Goal: Task Accomplishment & Management: Complete application form

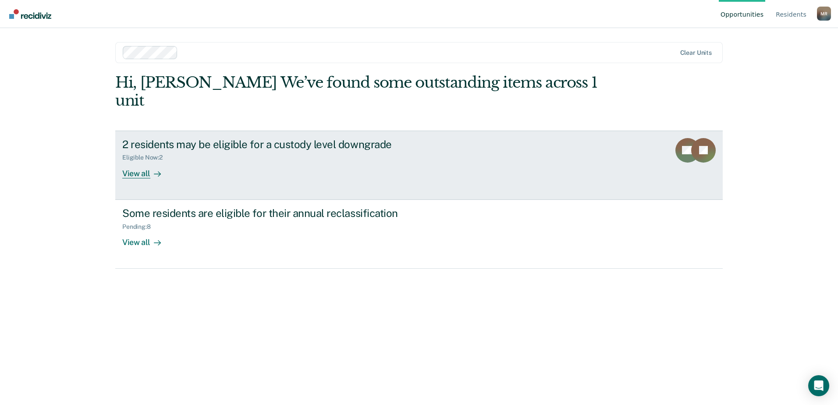
click at [146, 161] on div "View all" at bounding box center [146, 169] width 49 height 17
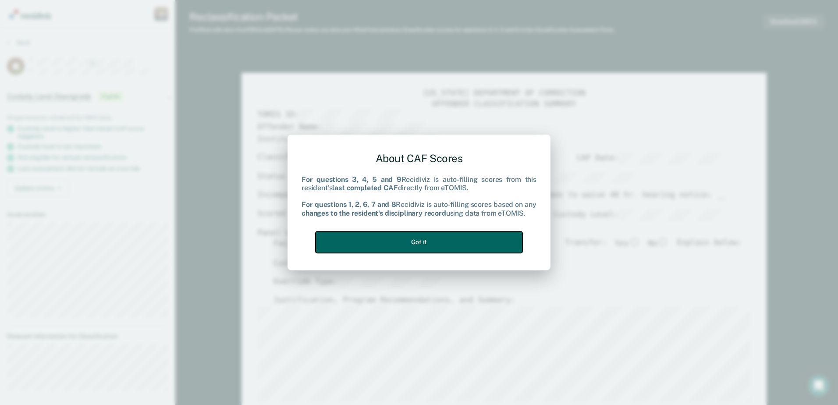
drag, startPoint x: 424, startPoint y: 243, endPoint x: 451, endPoint y: 234, distance: 28.3
click at [425, 242] on button "Got it" at bounding box center [419, 241] width 207 height 21
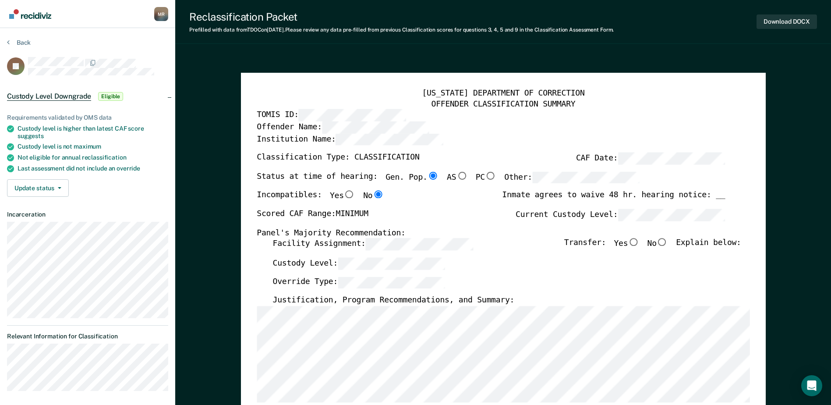
click at [666, 243] on input "No" at bounding box center [662, 242] width 11 height 8
type textarea "x"
radio input "true"
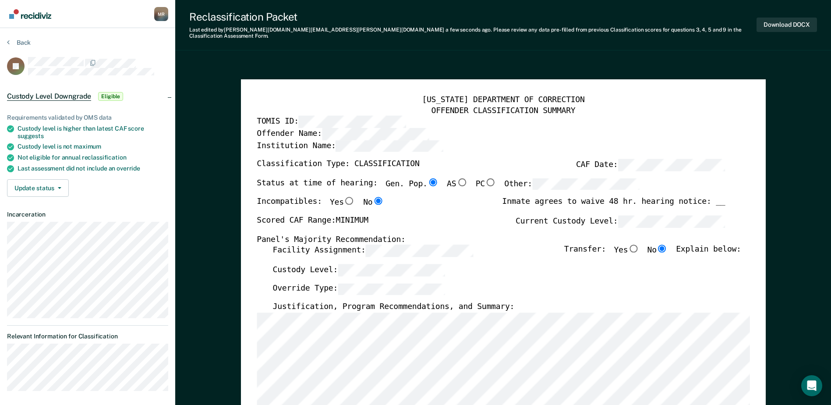
click at [492, 226] on div "Scored CAF Range: MINIMUM Current Custody Level:" at bounding box center [491, 224] width 469 height 19
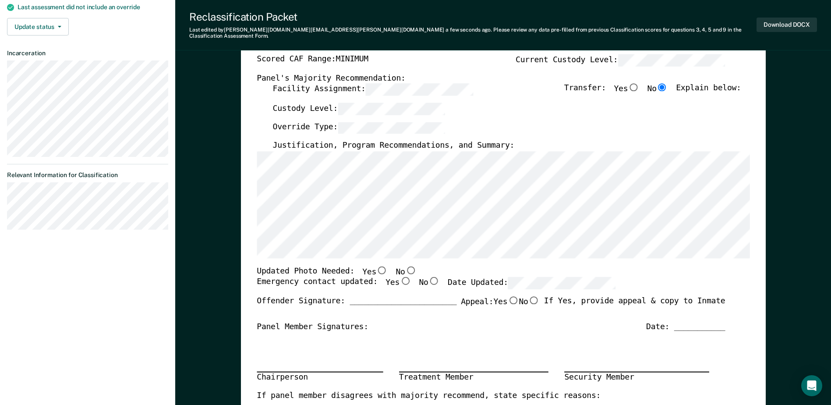
scroll to position [175, 0]
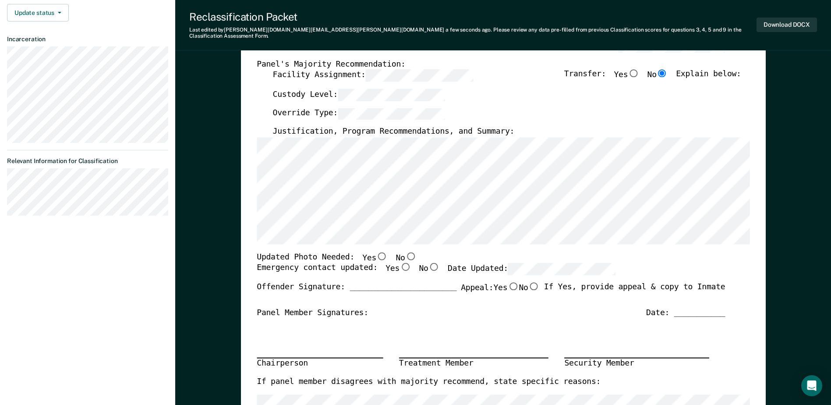
click at [405, 252] on input "No" at bounding box center [410, 256] width 11 height 8
type textarea "x"
radio input "true"
click at [400, 263] on input "Yes" at bounding box center [405, 267] width 11 height 8
type textarea "x"
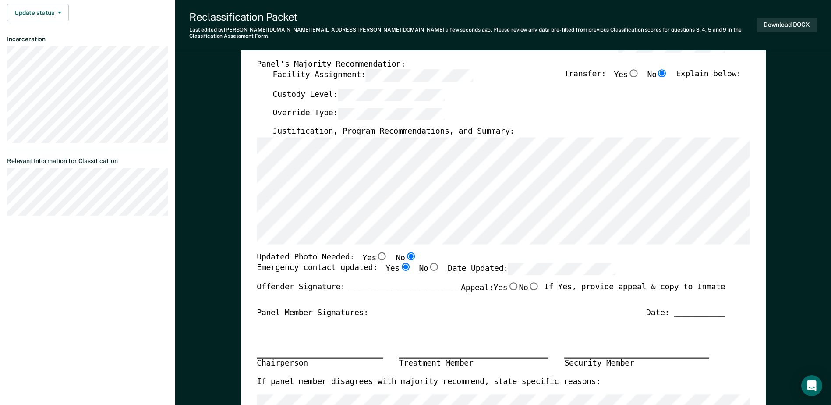
radio input "true"
click at [529, 312] on div "Panel Member Signatures: Date: ___________" at bounding box center [491, 313] width 469 height 11
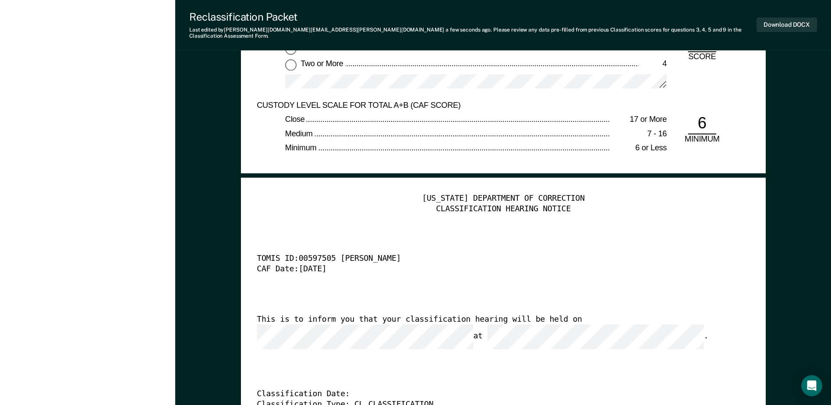
scroll to position [2060, 0]
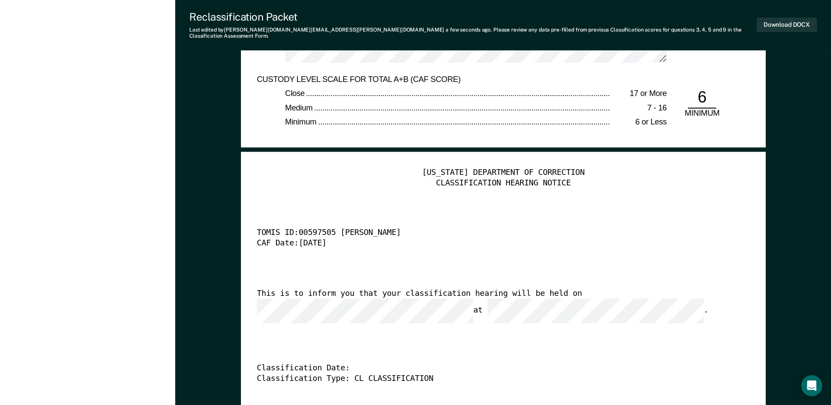
click at [389, 301] on div "This is to inform you that your classification hearing will be held on at ." at bounding box center [491, 306] width 469 height 35
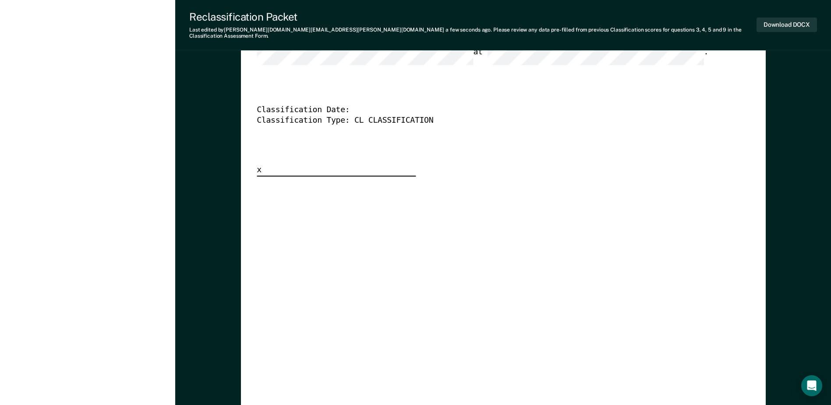
scroll to position [2323, 0]
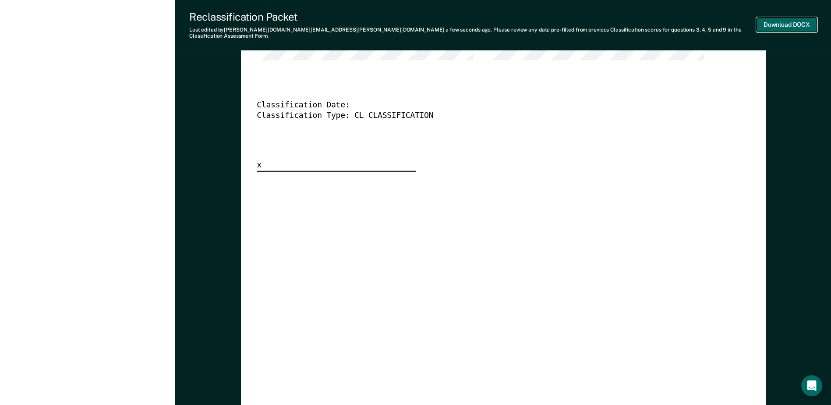
click at [782, 22] on button "Download DOCX" at bounding box center [787, 25] width 60 height 14
type textarea "x"
click at [419, 31] on div "Last edited by [PERSON_NAME][DOMAIN_NAME][EMAIL_ADDRESS][PERSON_NAME][DOMAIN_NA…" at bounding box center [468, 33] width 558 height 13
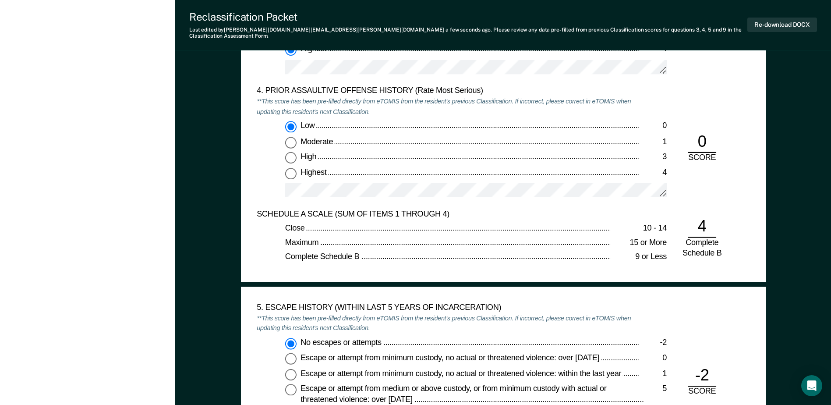
scroll to position [964, 0]
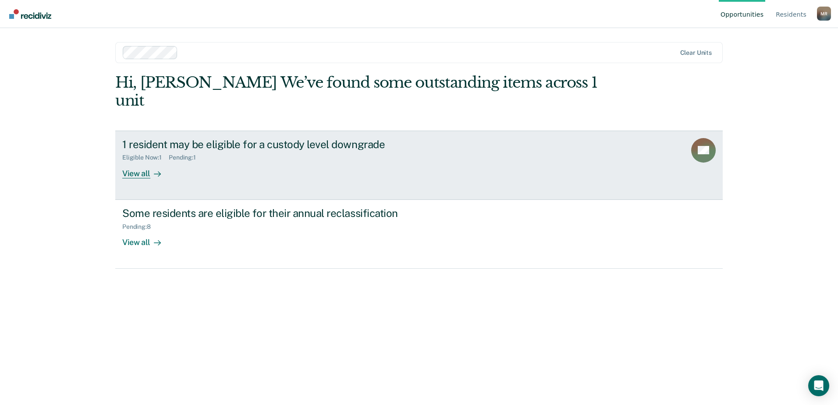
click at [157, 170] on icon at bounding box center [157, 173] width 7 height 7
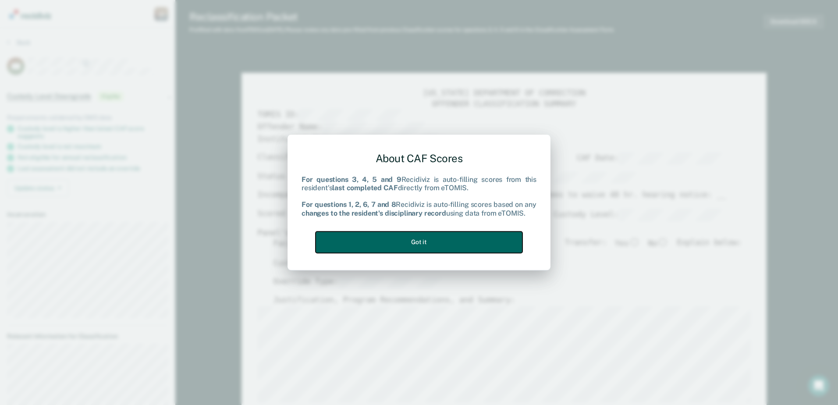
click at [484, 243] on button "Got it" at bounding box center [419, 241] width 207 height 21
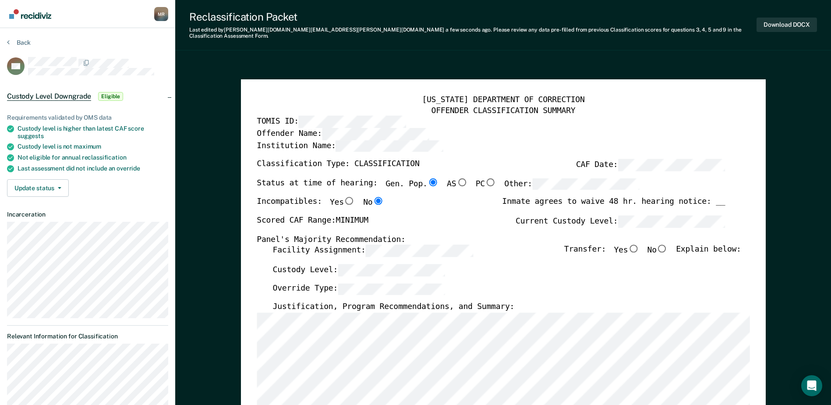
click at [412, 306] on label "Justification, Program Recommendations, and Summary:" at bounding box center [394, 307] width 242 height 11
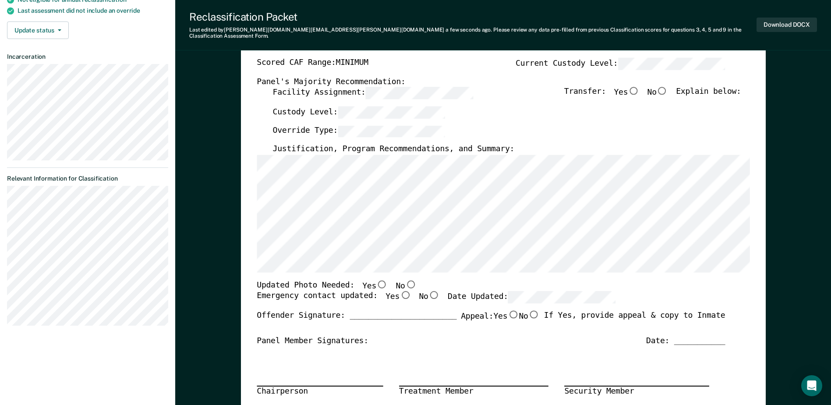
scroll to position [175, 0]
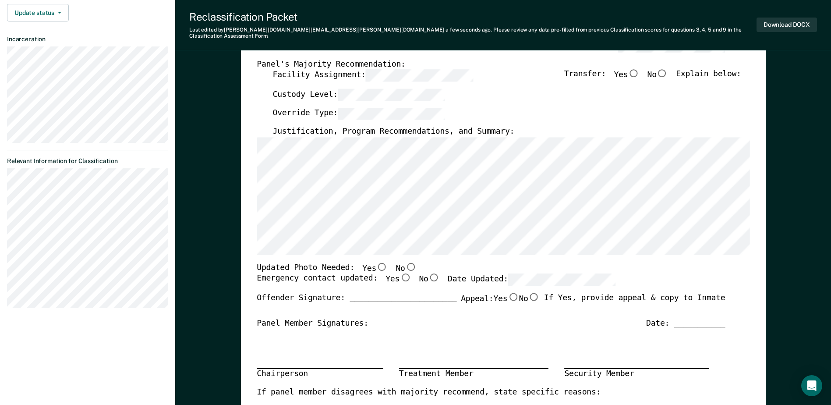
click at [405, 263] on input "No" at bounding box center [410, 267] width 11 height 8
type textarea "x"
radio input "true"
click at [400, 274] on input "Yes" at bounding box center [405, 278] width 11 height 8
type textarea "x"
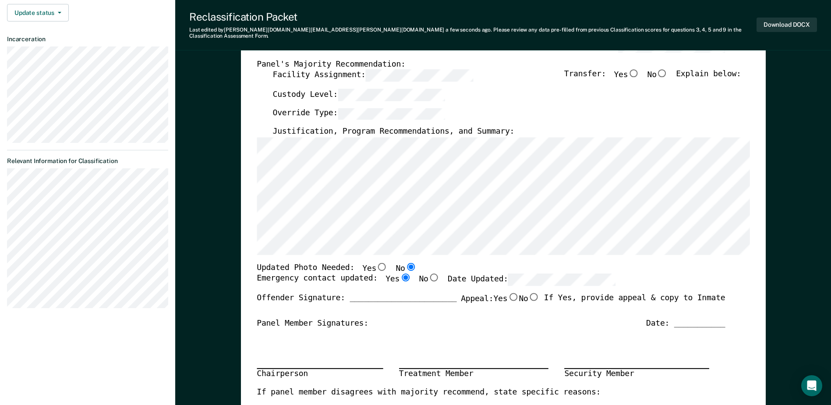
radio input "true"
click at [484, 295] on label "Appeal: Yes No" at bounding box center [500, 302] width 79 height 18
click at [508, 295] on input "Yes" at bounding box center [513, 297] width 11 height 8
type textarea "x"
radio input "true"
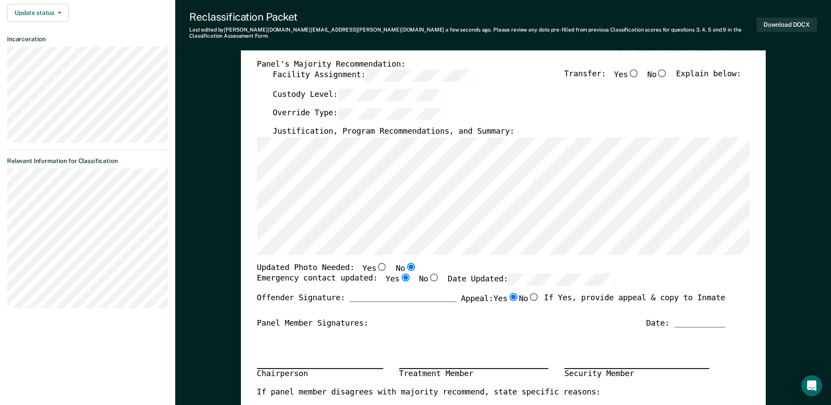
click at [479, 318] on div "Panel Member Signatures: Date: ___________" at bounding box center [491, 323] width 469 height 11
click at [530, 293] on input "No" at bounding box center [533, 297] width 11 height 8
type textarea "x"
radio input "false"
radio input "true"
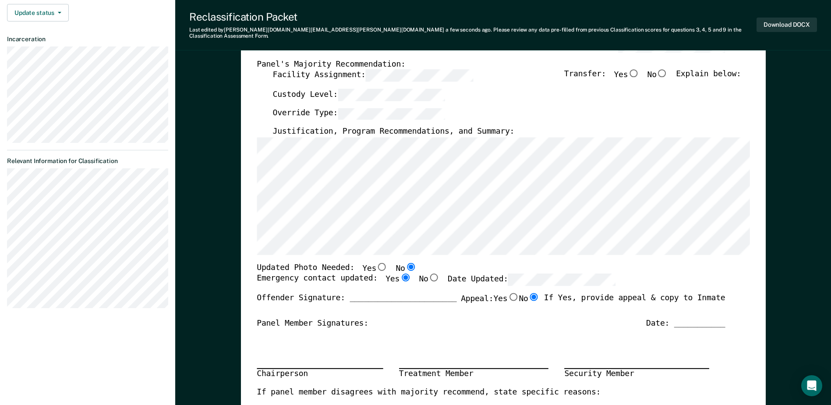
click at [530, 318] on div "Panel Member Signatures: Date: ___________" at bounding box center [491, 323] width 469 height 11
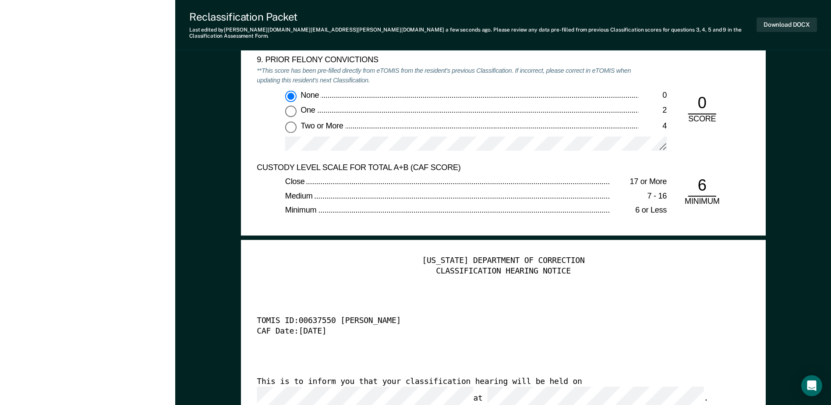
scroll to position [1972, 0]
click at [661, 326] on div "CAF Date: 10/14/25" at bounding box center [491, 331] width 469 height 11
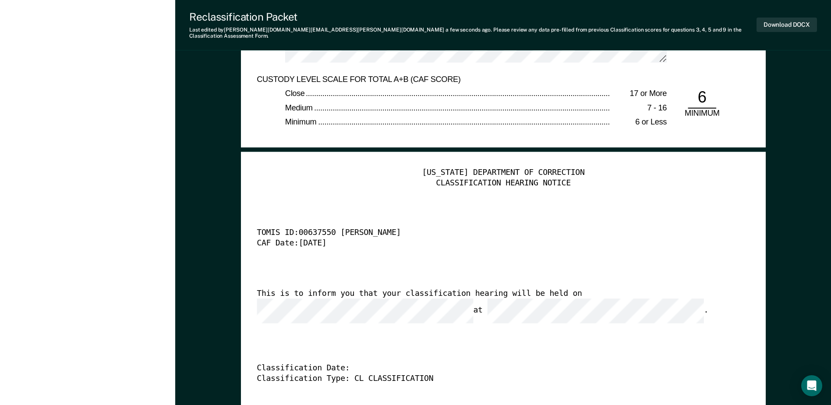
click at [410, 211] on div "TENNESSEE DEPARTMENT OF CORRECTION CLASSIFICATION HEARING NOTICE TOMIS ID: 0063…" at bounding box center [503, 301] width 493 height 267
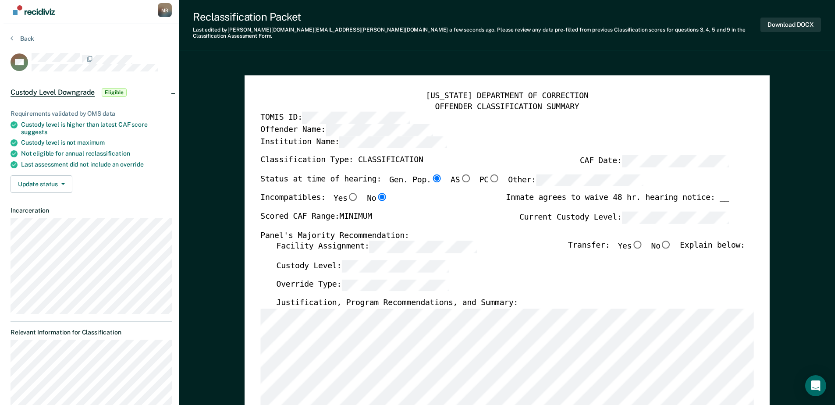
scroll to position [0, 0]
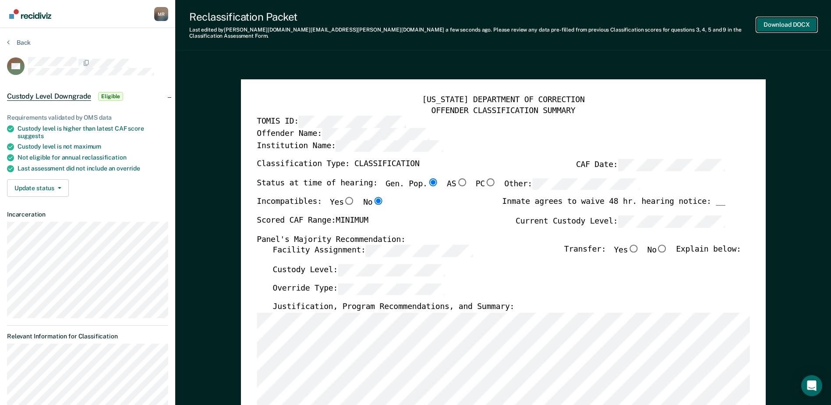
click at [789, 24] on button "Download DOCX" at bounding box center [787, 25] width 60 height 14
type textarea "x"
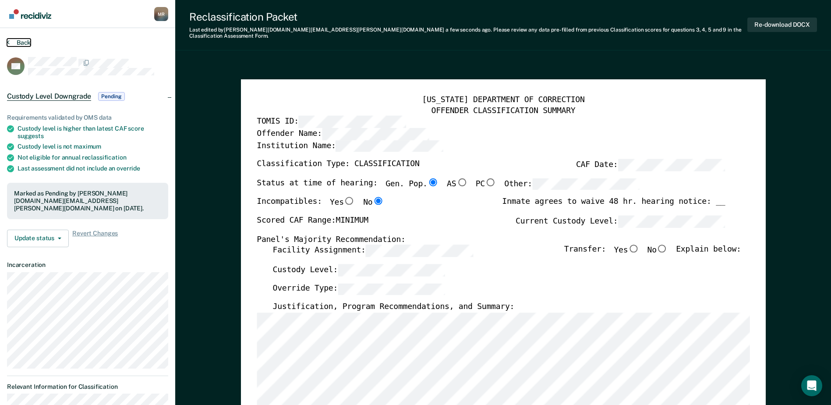
click at [21, 42] on button "Back" at bounding box center [19, 43] width 24 height 8
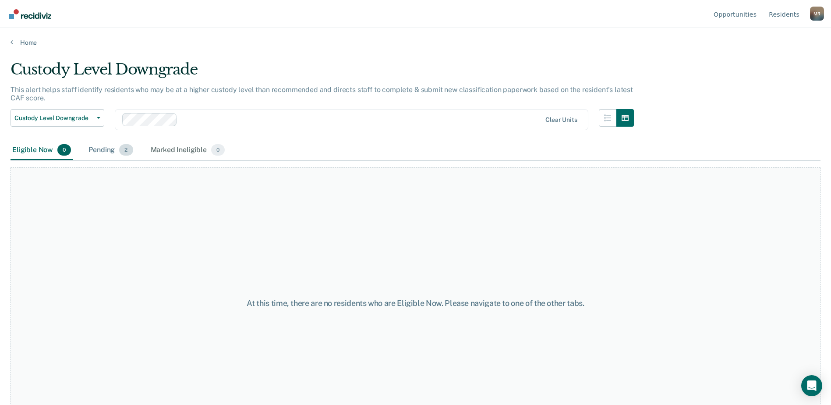
click at [105, 153] on div "Pending 2" at bounding box center [111, 150] width 48 height 19
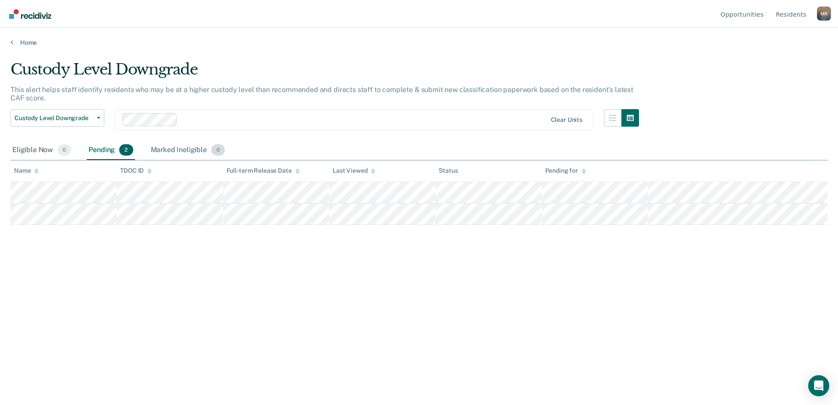
click at [157, 144] on div "Marked Ineligible 0" at bounding box center [188, 150] width 78 height 19
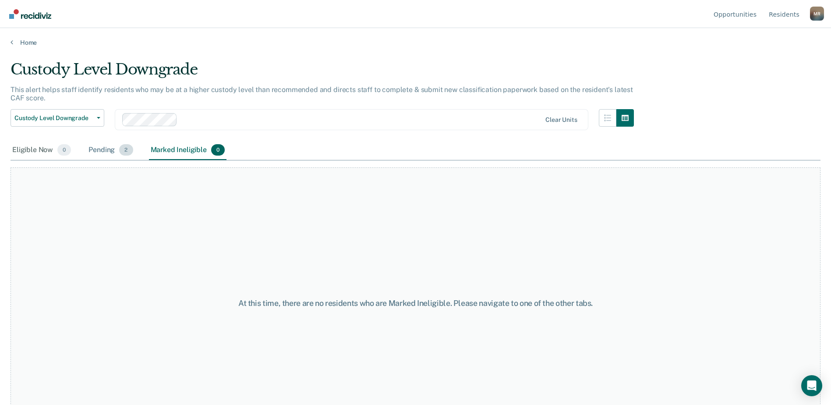
click at [106, 149] on div "Pending 2" at bounding box center [111, 150] width 48 height 19
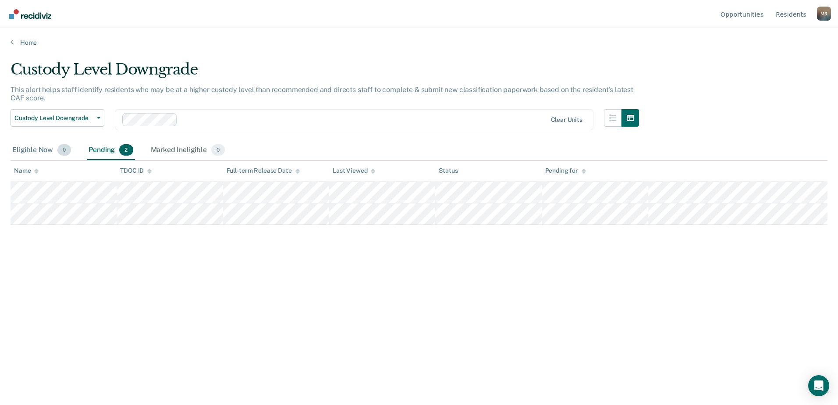
click at [51, 149] on div "Eligible Now 0" at bounding box center [42, 150] width 62 height 19
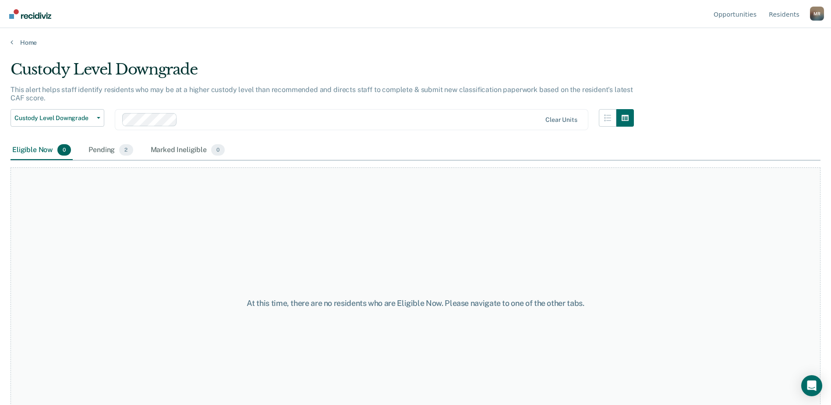
click at [13, 46] on main "Custody Level Downgrade This alert helps staff identify residents who may be at…" at bounding box center [415, 224] width 831 height 356
click at [9, 41] on div "Home" at bounding box center [415, 37] width 831 height 18
click at [14, 43] on link "Home" at bounding box center [416, 43] width 810 height 8
